Goal: Register for event/course

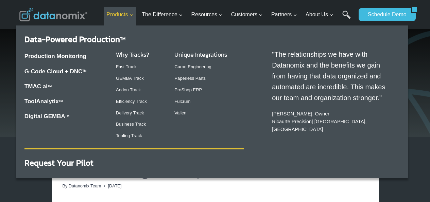
click at [136, 20] on link "Products Expand" at bounding box center [120, 14] width 33 height 15
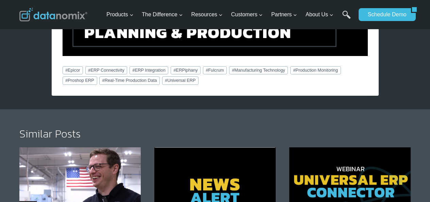
scroll to position [1156, 0]
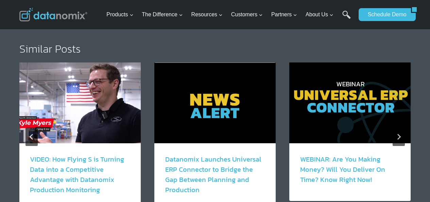
scroll to position [1292, 0]
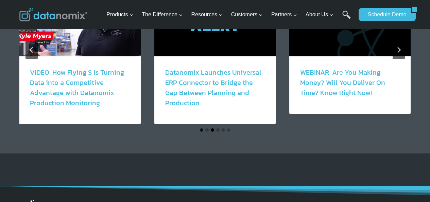
click at [211, 128] on button "Go to slide 3" at bounding box center [212, 129] width 3 height 3
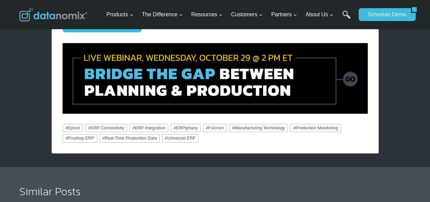
scroll to position [986, 0]
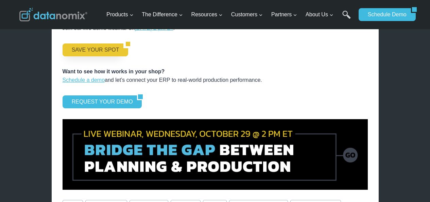
click at [104, 44] on link "SAVE YOUR SPOT" at bounding box center [93, 50] width 61 height 13
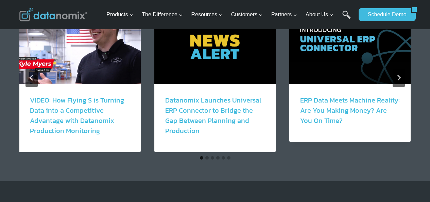
scroll to position [816, 0]
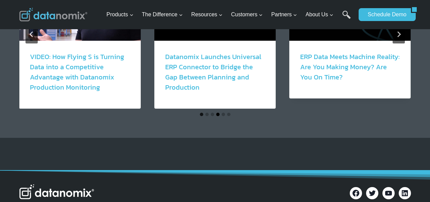
click at [217, 113] on button "Go to slide 4" at bounding box center [217, 114] width 3 height 3
